Goal: Information Seeking & Learning: Learn about a topic

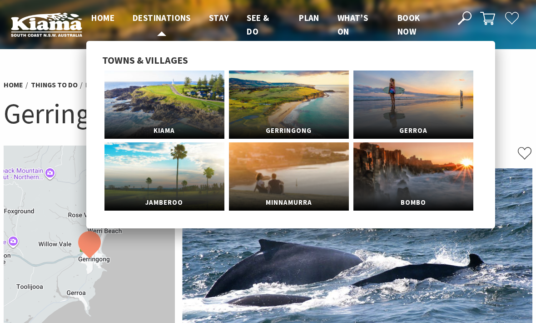
click at [184, 23] on link "Destinations" at bounding box center [162, 18] width 58 height 12
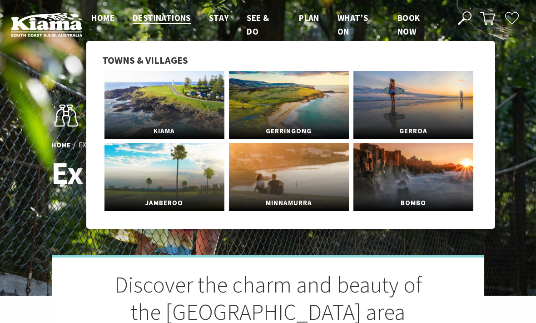
click at [304, 110] on link "Gerringong" at bounding box center [289, 105] width 120 height 68
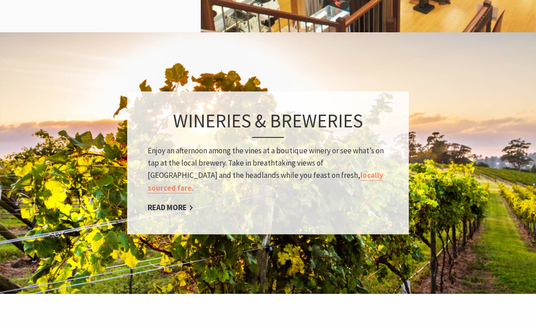
scroll to position [1277, 0]
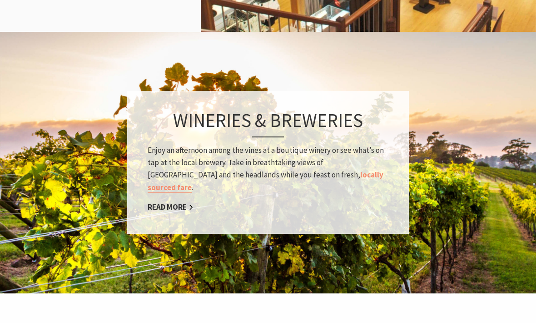
click at [175, 190] on div "Wineries & Breweries Enjoy an afternoon among the vines at a boutique winery or…" at bounding box center [268, 162] width 282 height 143
click at [167, 202] on link "Read More" at bounding box center [171, 207] width 46 height 10
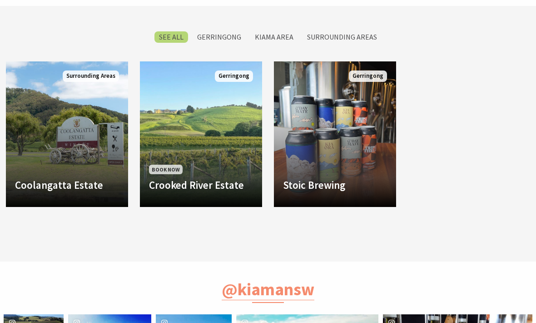
scroll to position [407, 0]
click at [332, 195] on p "Family Owned & Operated Gerringong locals, Father and Son Steve and Andrew, fou…" at bounding box center [335, 204] width 104 height 44
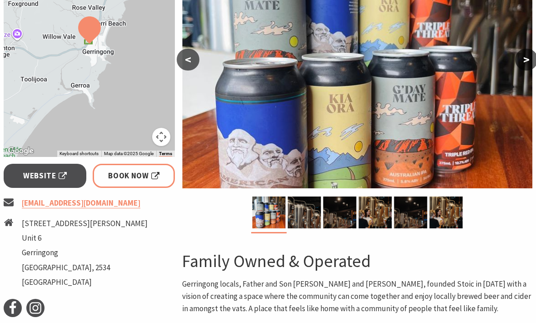
scroll to position [214, 0]
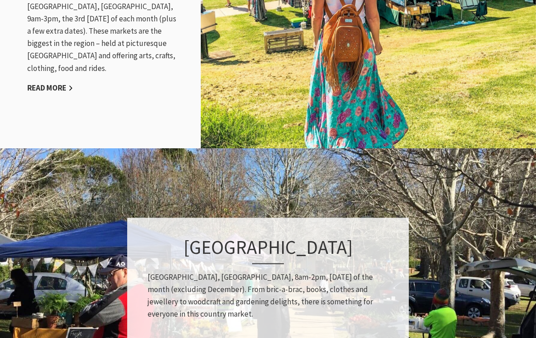
scroll to position [1003, 0]
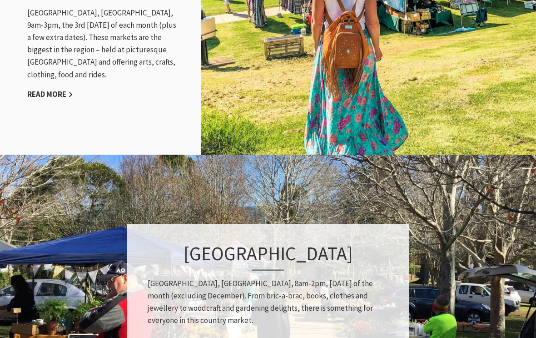
click at [45, 90] on link "Read More" at bounding box center [50, 95] width 46 height 10
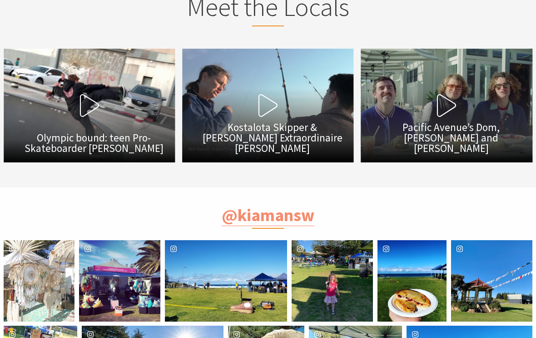
scroll to position [1452, 0]
